Goal: Find specific page/section

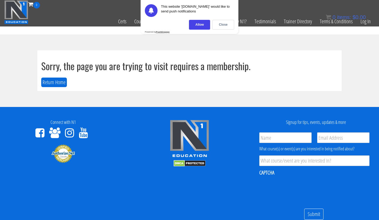
click at [236, 44] on section "Sorry, the page you are trying to visit requires a membership. Return Home" at bounding box center [189, 70] width 379 height 72
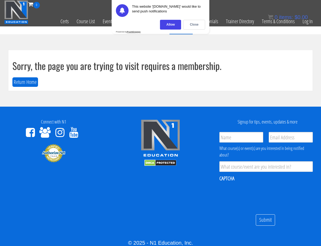
click at [190, 27] on div "Close" at bounding box center [194, 25] width 22 height 10
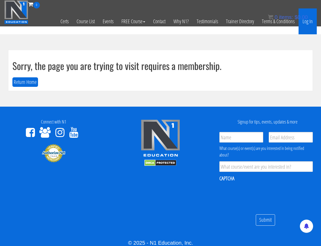
click at [306, 22] on link "Log In" at bounding box center [308, 21] width 18 height 26
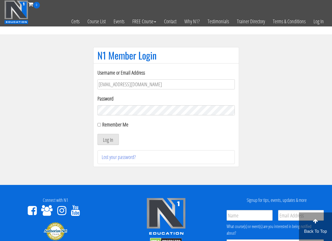
click at [116, 136] on button "Log In" at bounding box center [108, 139] width 21 height 11
